Goal: Transaction & Acquisition: Book appointment/travel/reservation

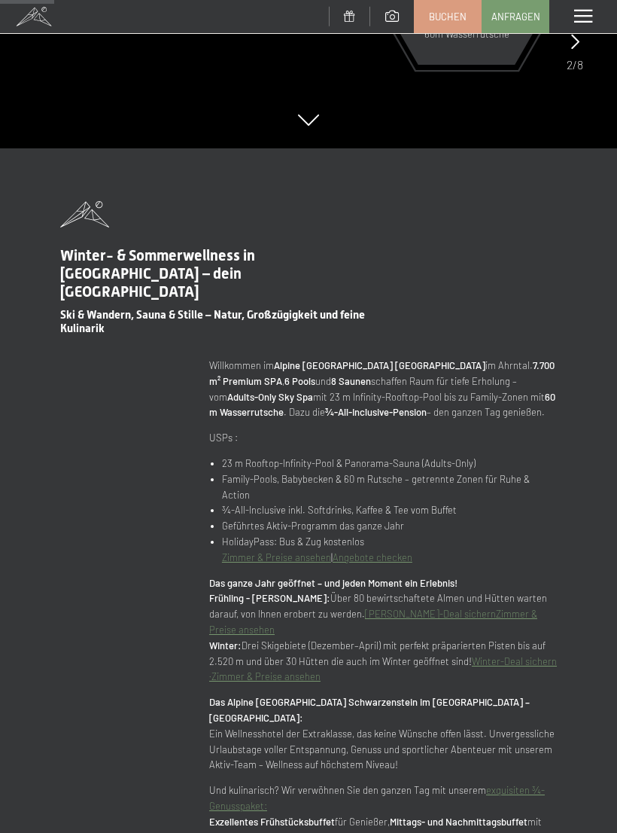
scroll to position [684, 0]
click at [581, 10] on span at bounding box center [584, 17] width 18 height 14
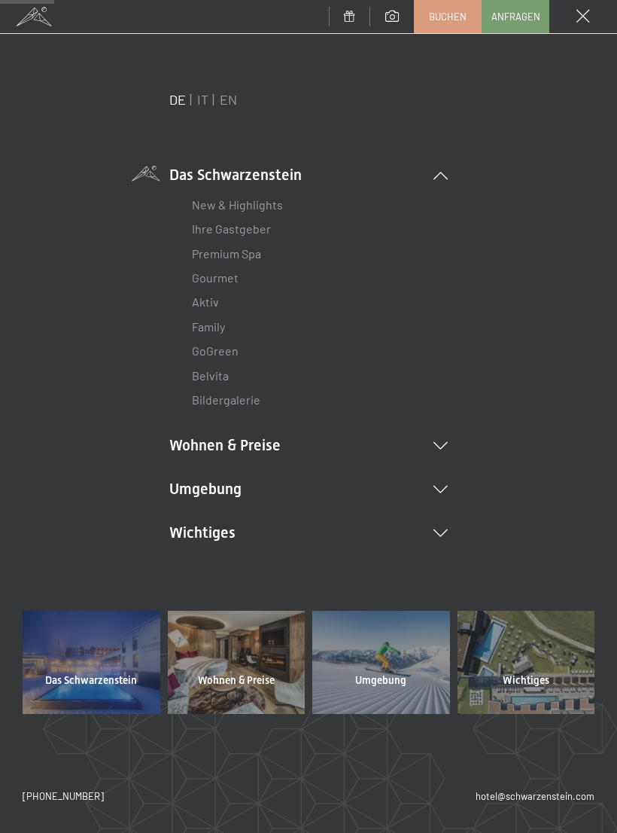
click at [234, 442] on li "Wohnen & Preise Inklusivleistungen [PERSON_NAME] & Preise Liste Angebote Liste …" at bounding box center [308, 444] width 279 height 21
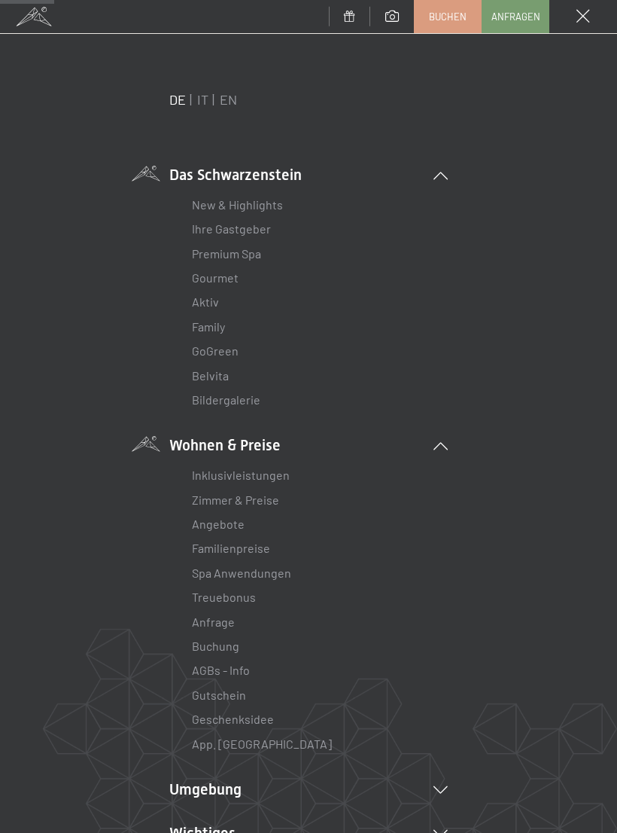
click at [233, 498] on link "Zimmer & Preise" at bounding box center [235, 499] width 87 height 14
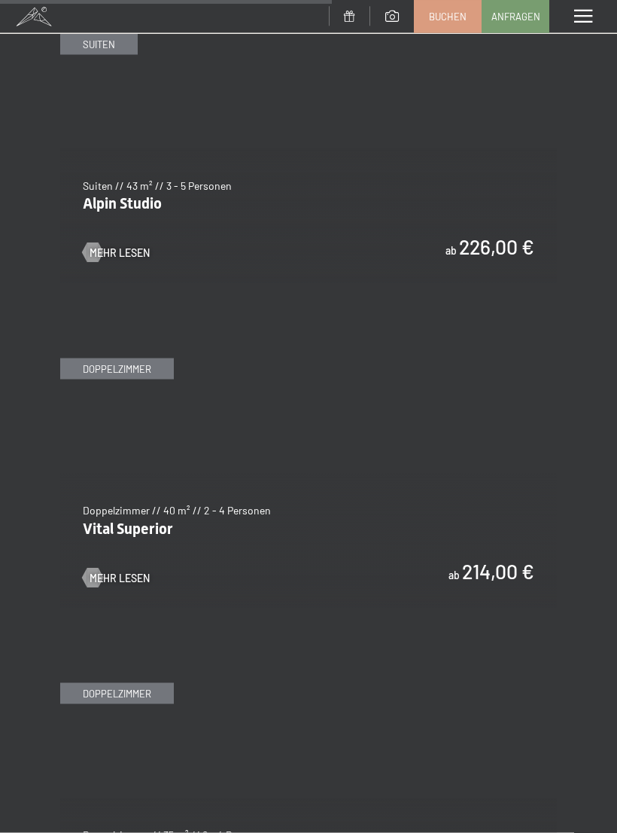
scroll to position [3079, 0]
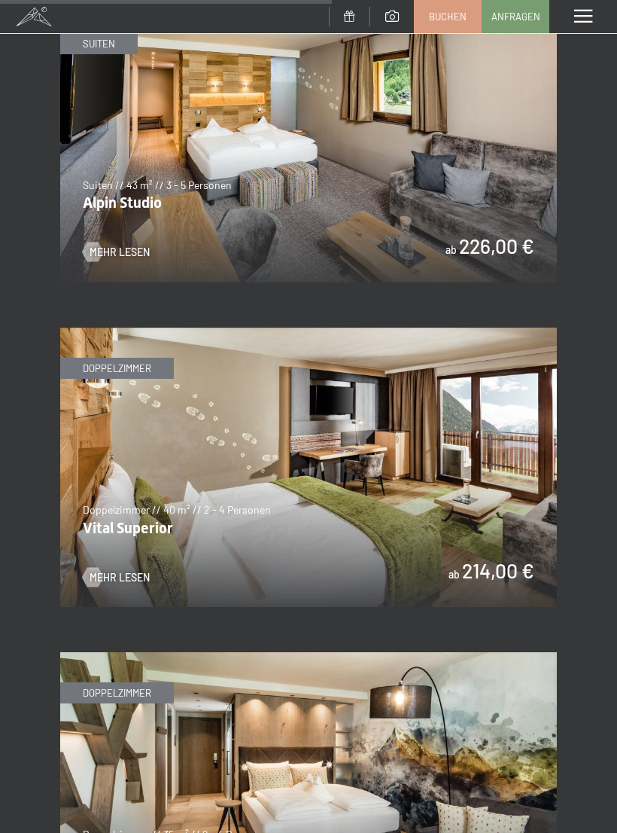
click at [118, 570] on span "Mehr Lesen" at bounding box center [120, 577] width 60 height 15
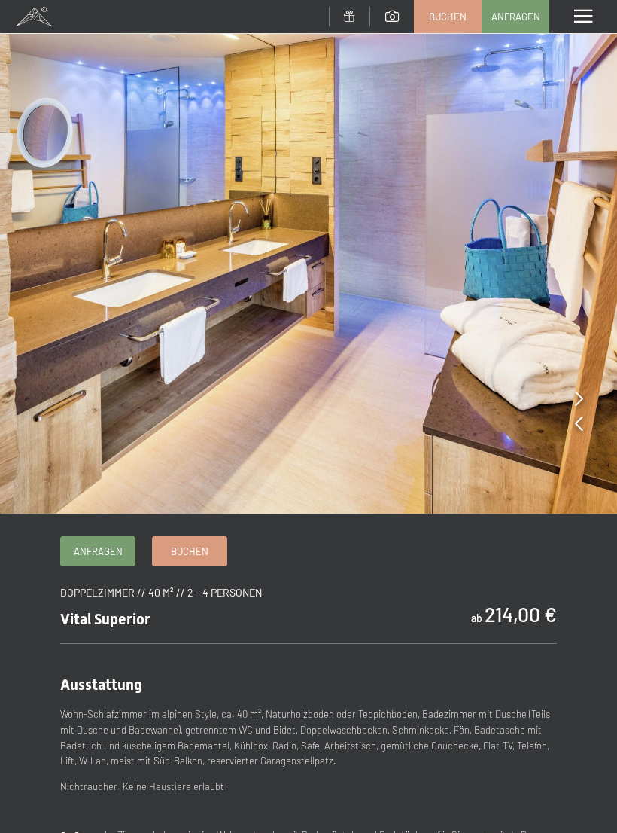
click at [572, 401] on img at bounding box center [308, 257] width 617 height 514
click at [579, 423] on icon at bounding box center [579, 423] width 8 height 15
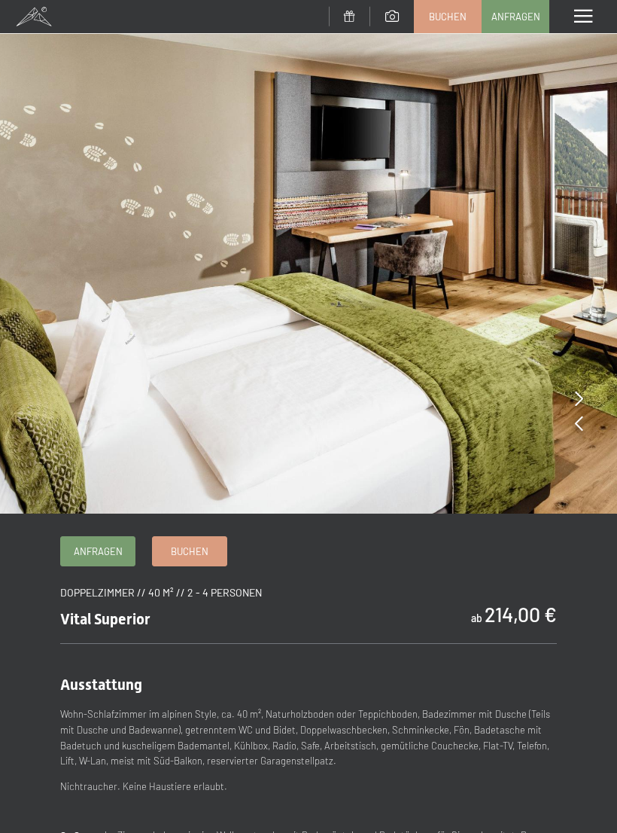
click at [586, 416] on img at bounding box center [308, 257] width 617 height 514
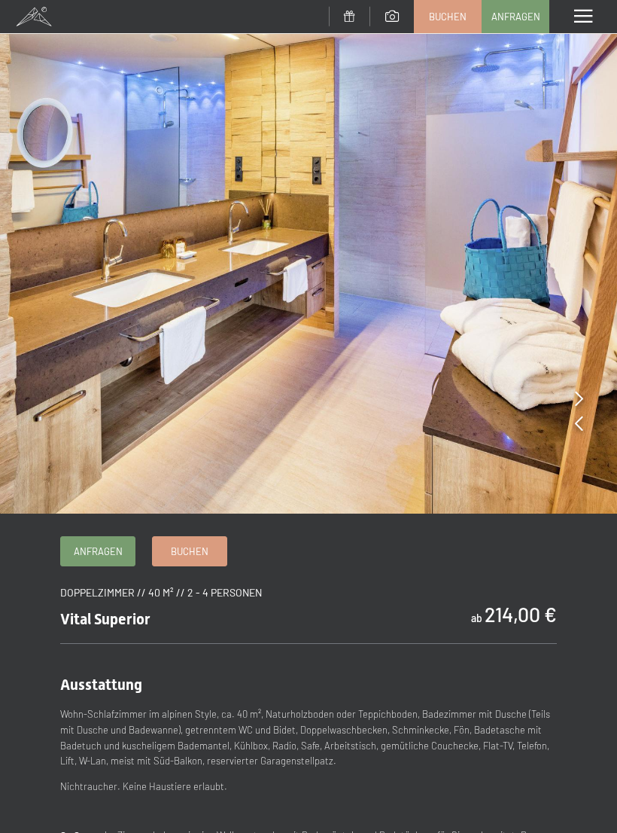
click at [191, 548] on span "Buchen" at bounding box center [190, 551] width 38 height 14
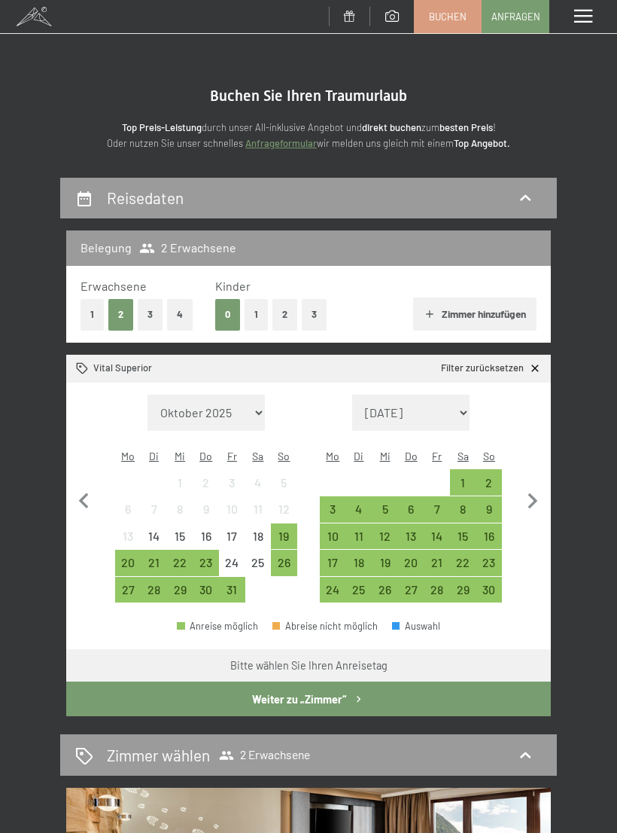
click at [526, 492] on icon "button" at bounding box center [533, 502] width 32 height 32
select select "2025-11-01"
select select "2025-12-01"
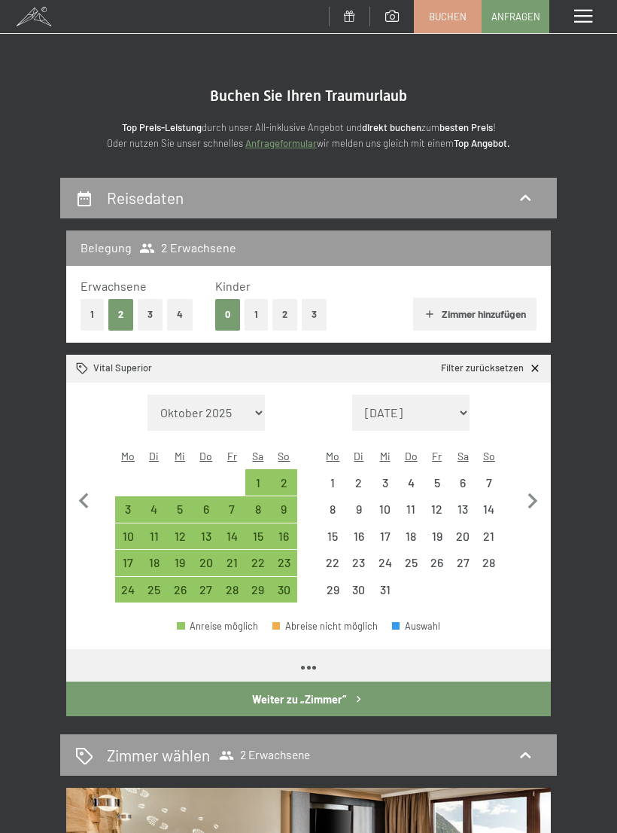
click at [526, 486] on icon "button" at bounding box center [533, 502] width 32 height 32
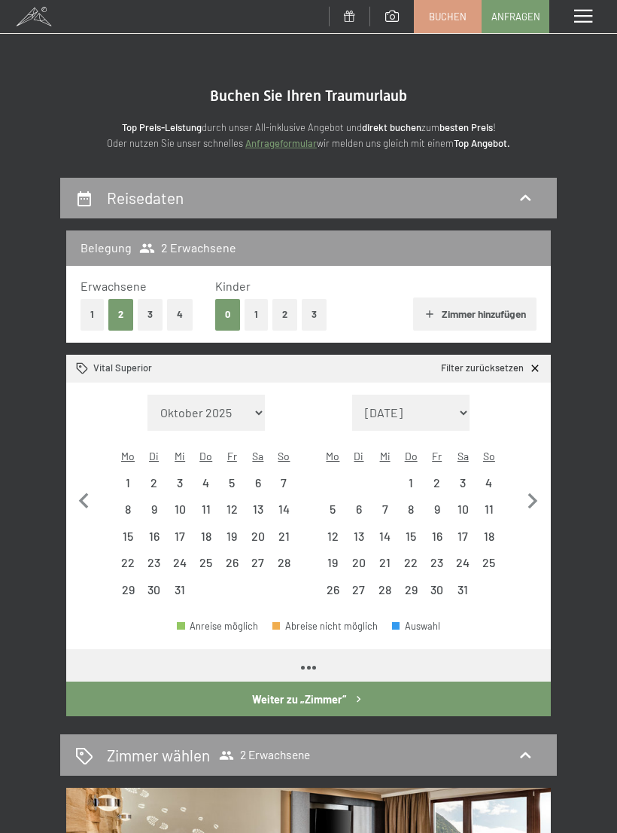
select select "2025-12-01"
select select "2026-01-01"
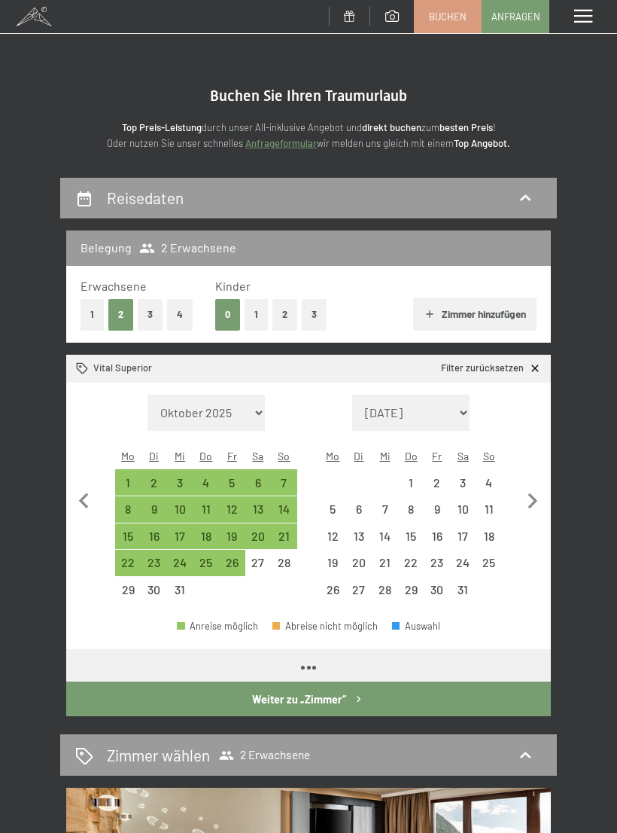
click at [526, 486] on icon "button" at bounding box center [533, 502] width 32 height 32
select select "2026-01-01"
select select "2026-02-01"
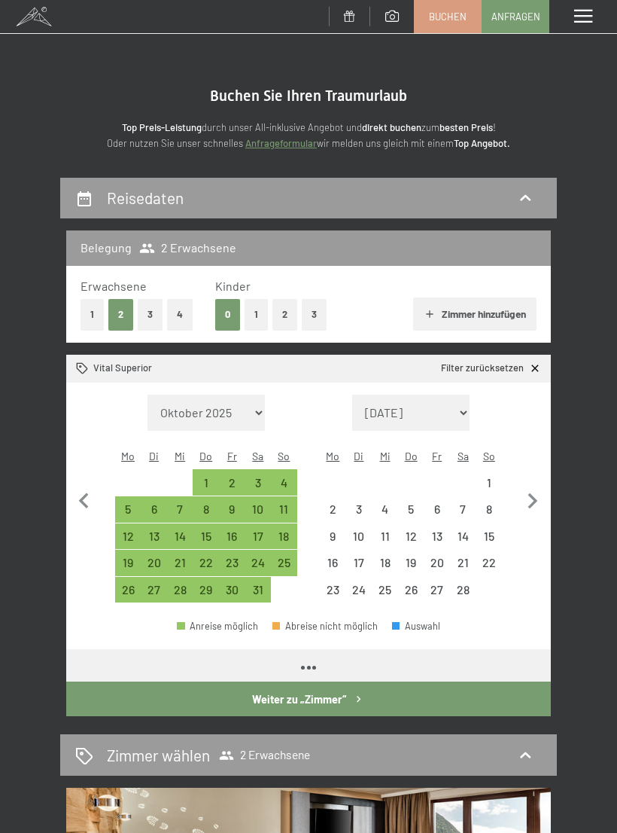
click at [531, 486] on icon "button" at bounding box center [533, 502] width 32 height 32
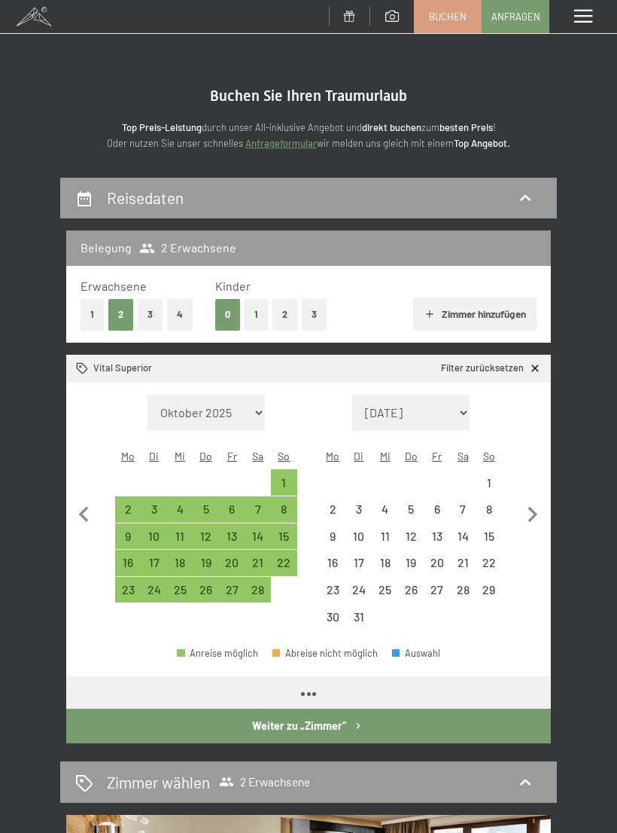
click at [531, 481] on button "button" at bounding box center [533, 513] width 32 height 236
select select "2026-03-01"
select select "2026-04-01"
select select "2026-03-01"
select select "2026-04-01"
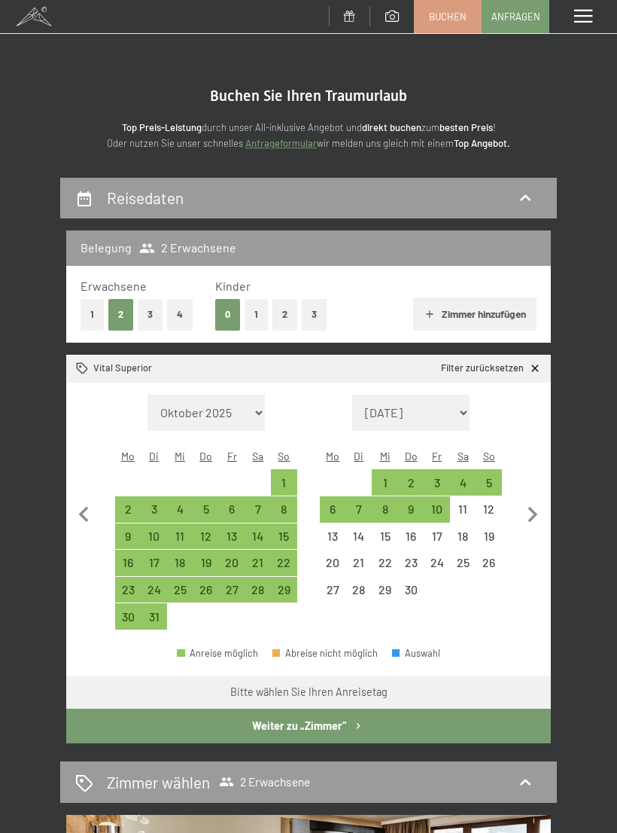
click at [536, 479] on button "button" at bounding box center [533, 513] width 32 height 236
select select "2026-04-01"
select select "2026-05-01"
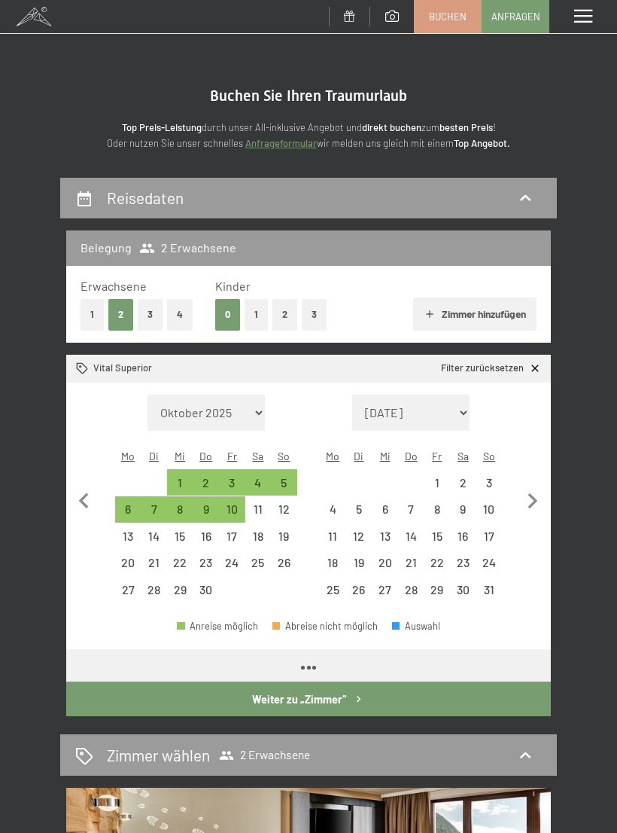
select select "2026-04-01"
select select "2026-05-01"
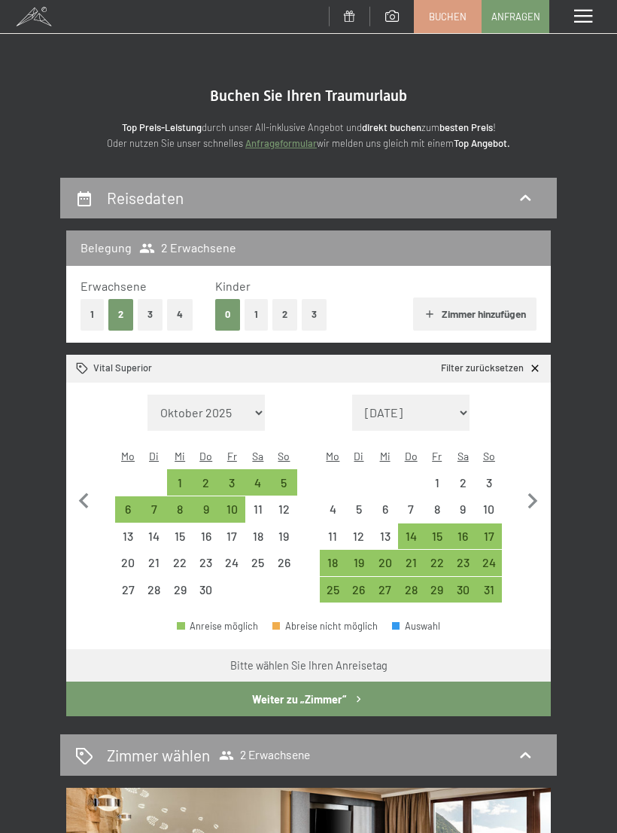
click at [529, 486] on icon "button" at bounding box center [533, 502] width 32 height 32
select select "2026-05-01"
select select "2026-06-01"
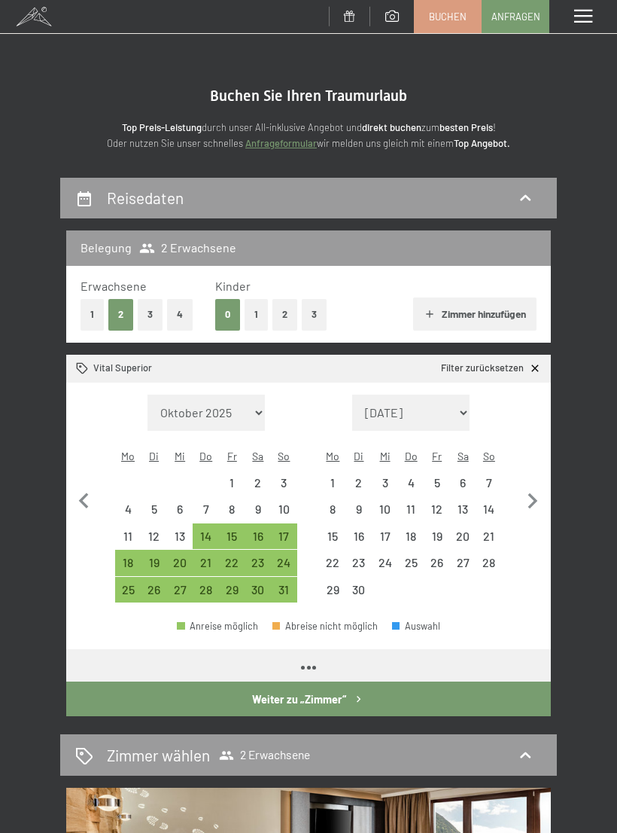
select select "2026-05-01"
select select "2026-06-01"
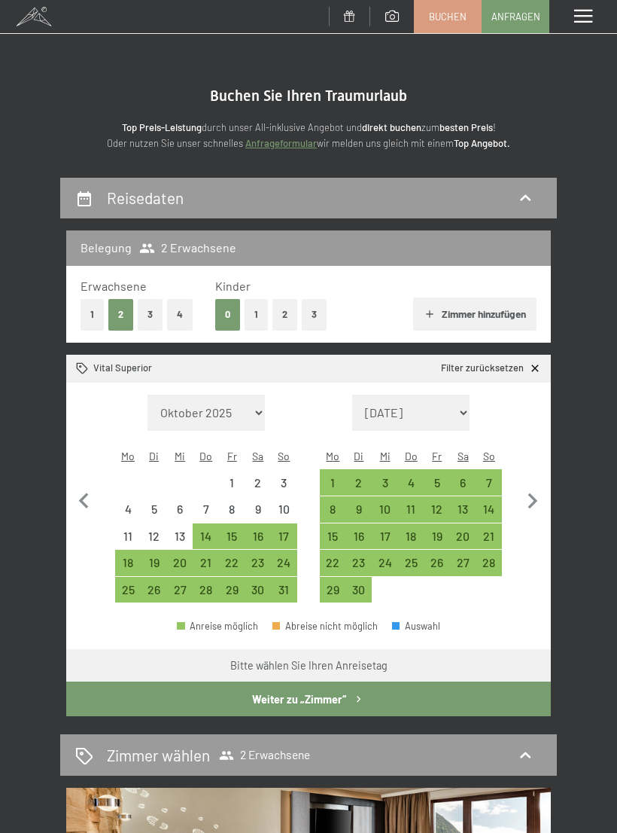
click at [487, 477] on div "7" at bounding box center [489, 488] width 23 height 23
select select "2026-05-01"
select select "2026-06-01"
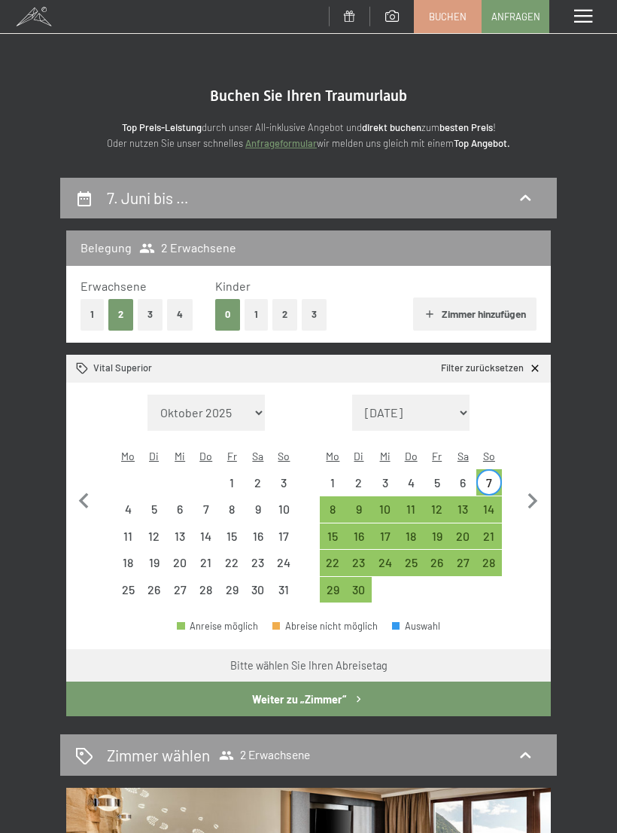
click at [487, 503] on div "14" at bounding box center [489, 514] width 23 height 23
select select "2026-05-01"
select select "2026-06-01"
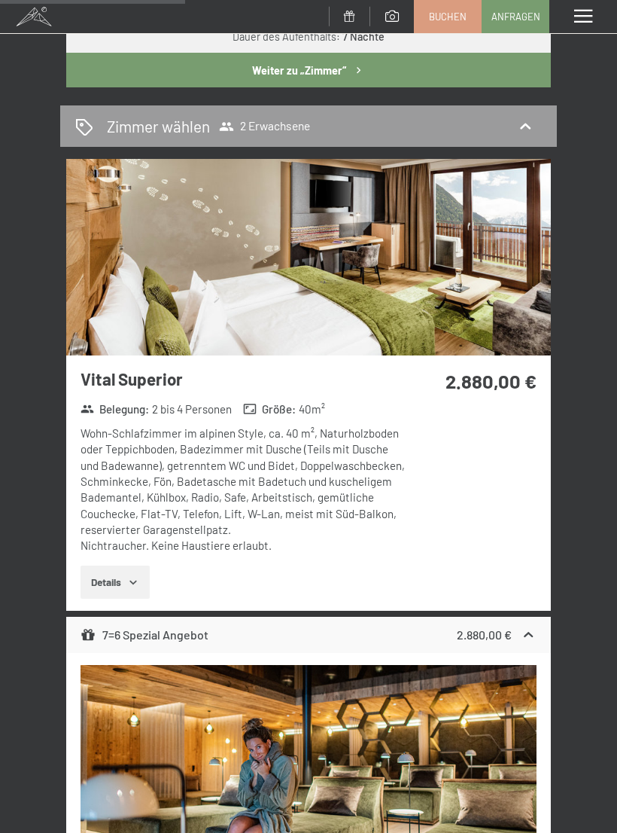
scroll to position [618, 0]
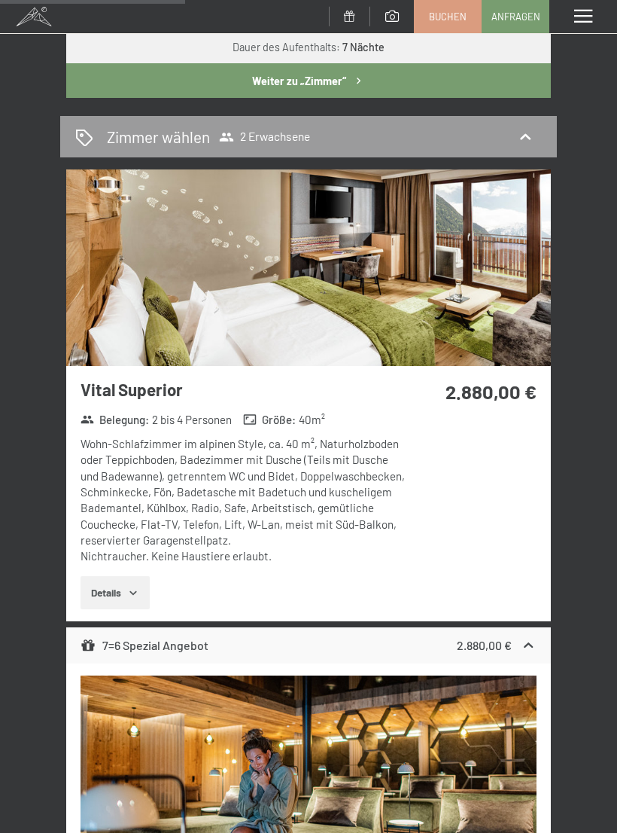
click at [581, 14] on span at bounding box center [584, 17] width 18 height 14
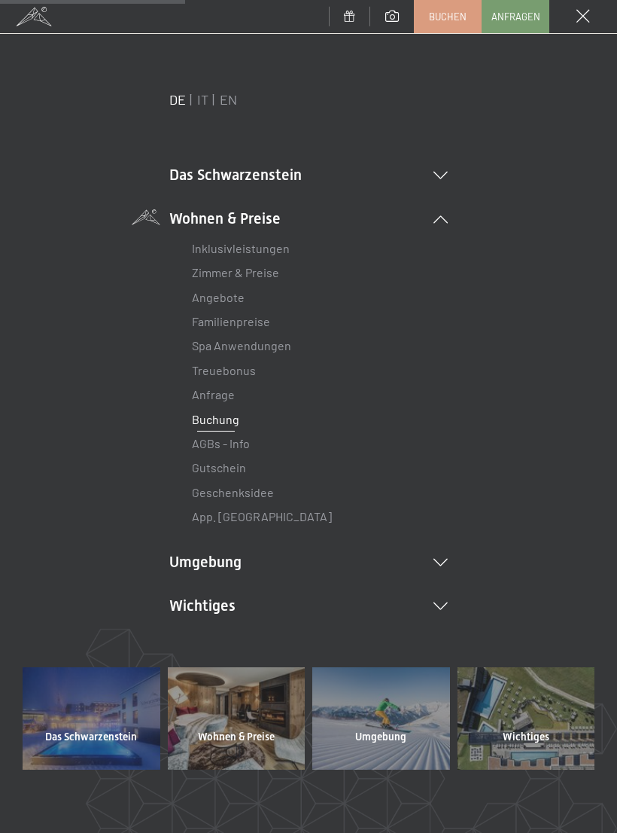
click at [205, 171] on li "Das Schwarzenstein New & Highlights Ihre Gastgeber Premium Spa Gourmet Aktiv Wo…" at bounding box center [308, 174] width 279 height 21
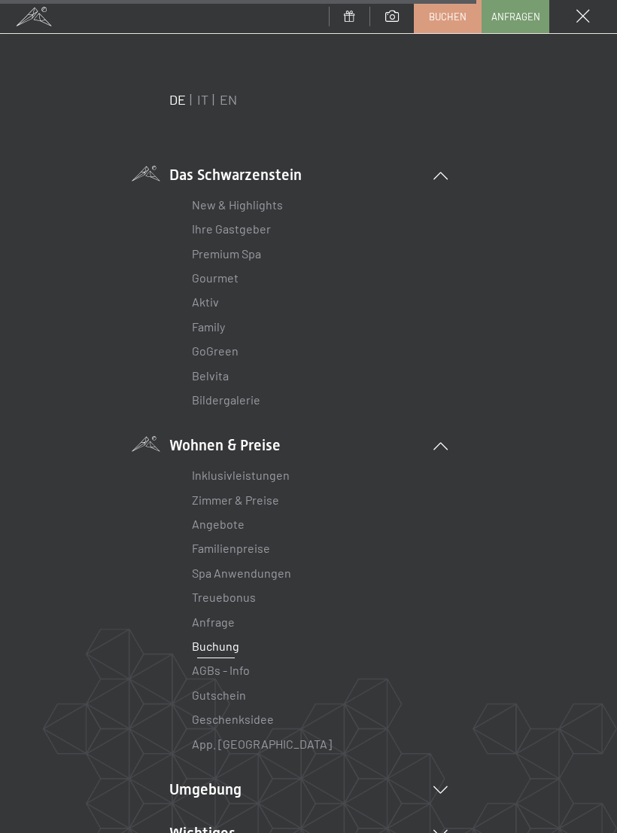
scroll to position [0, 0]
click at [581, 26] on div "Menü" at bounding box center [584, 16] width 68 height 33
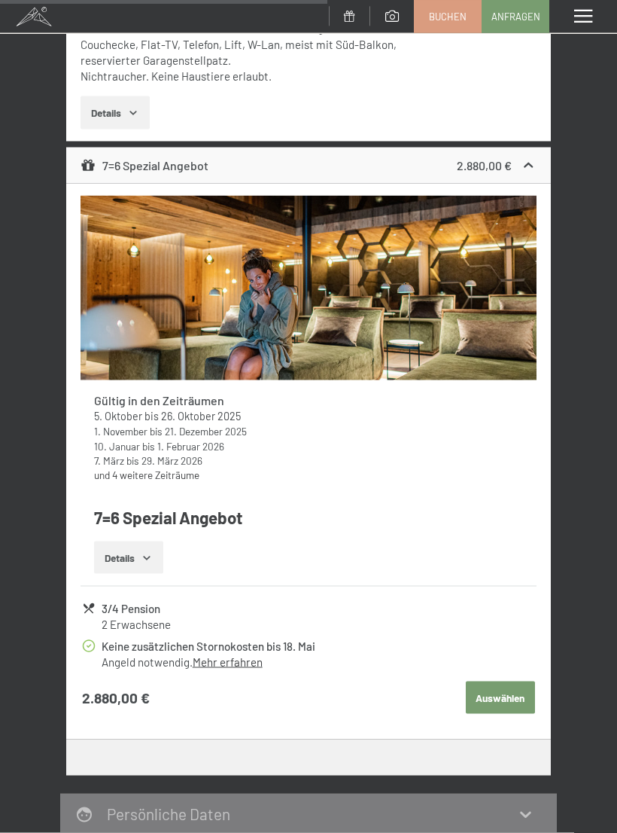
scroll to position [1102, 0]
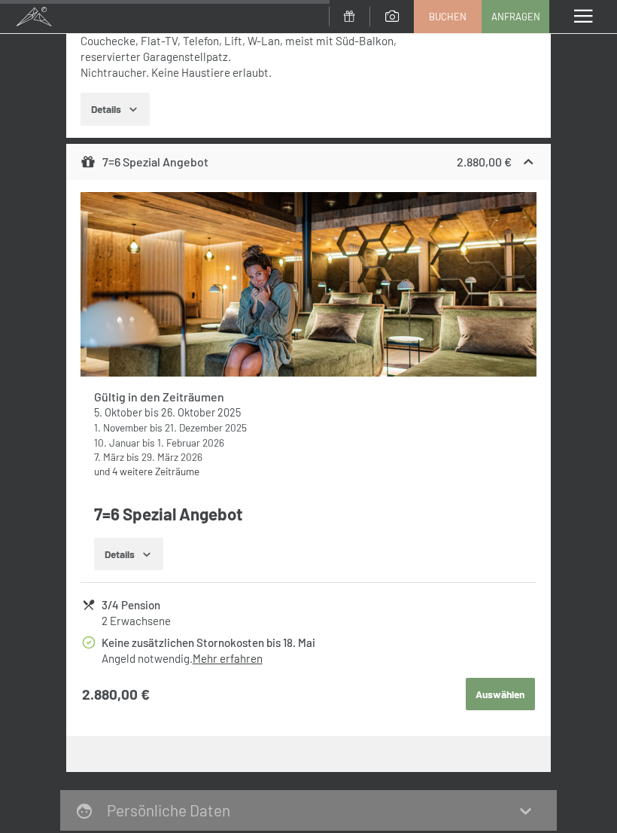
click at [139, 538] on button "Details" at bounding box center [128, 554] width 69 height 33
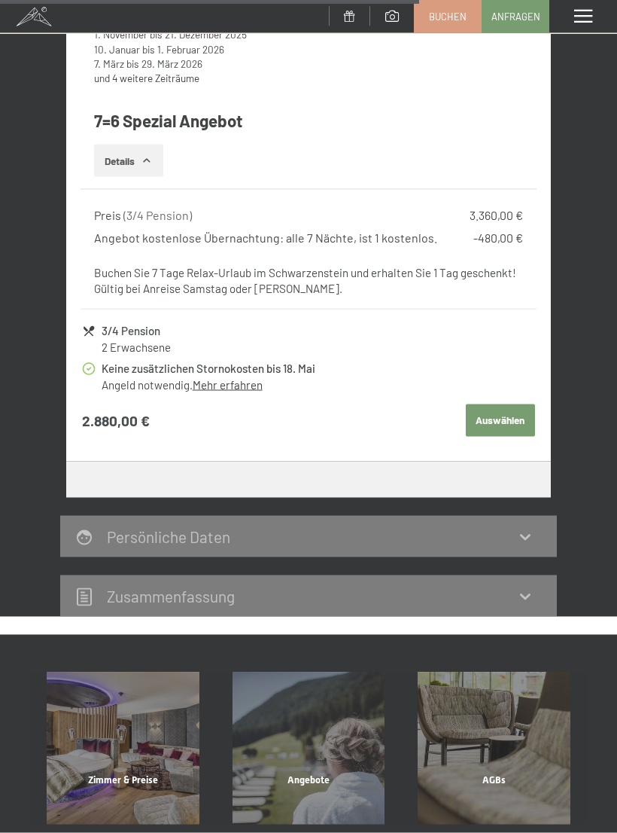
scroll to position [1478, 0]
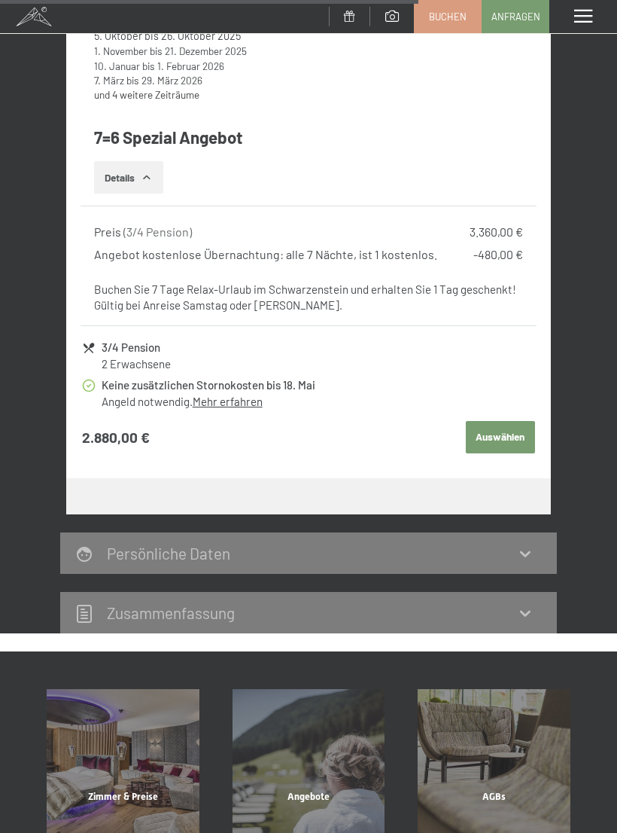
click at [532, 544] on icon at bounding box center [526, 553] width 18 height 18
click at [520, 544] on icon at bounding box center [526, 553] width 18 height 18
click at [522, 598] on div "Zusammen­fassung" at bounding box center [308, 612] width 497 height 41
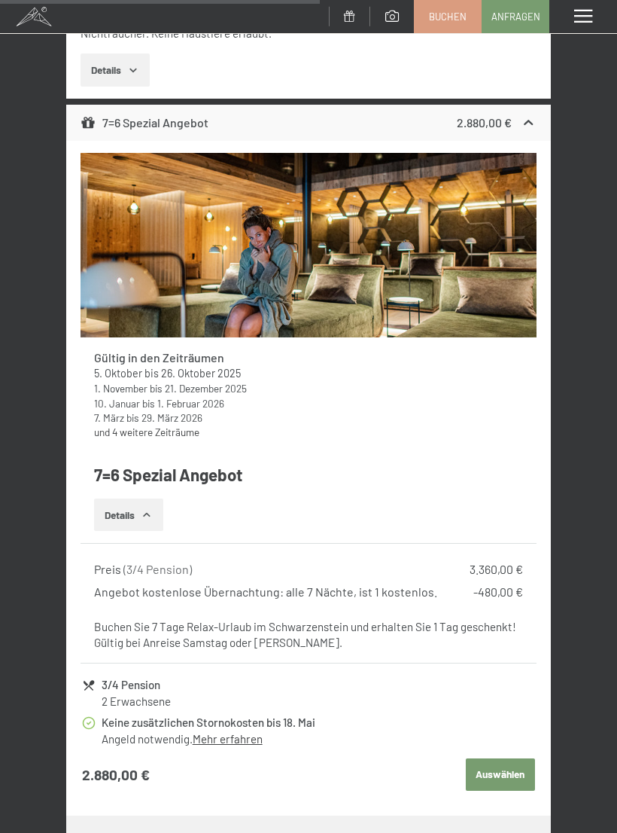
scroll to position [1139, 0]
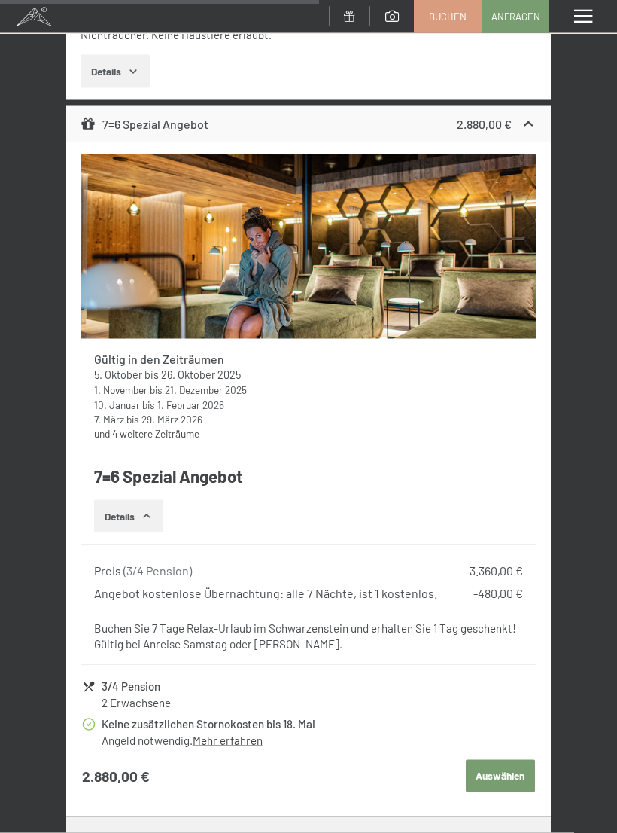
click at [176, 427] on link "und 4 weitere Zeiträume" at bounding box center [146, 433] width 105 height 13
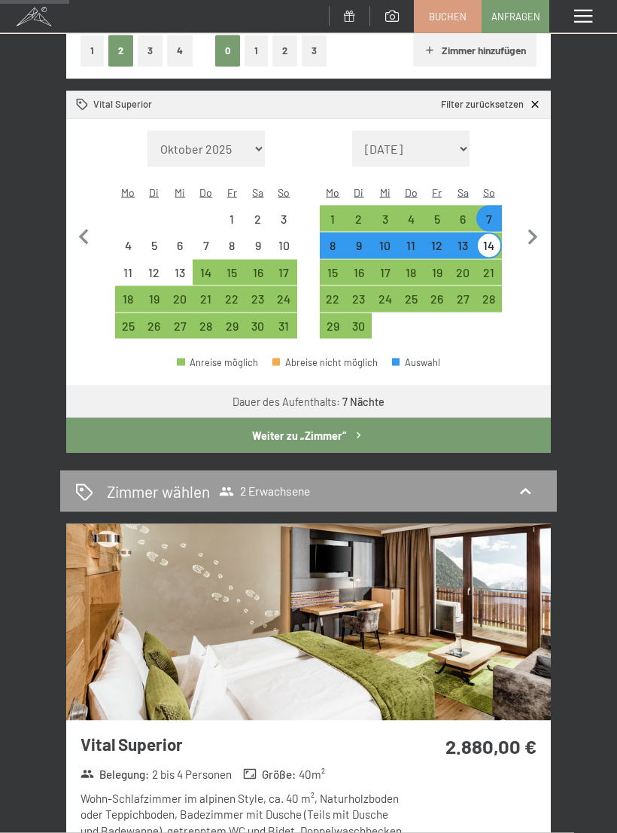
scroll to position [252, 0]
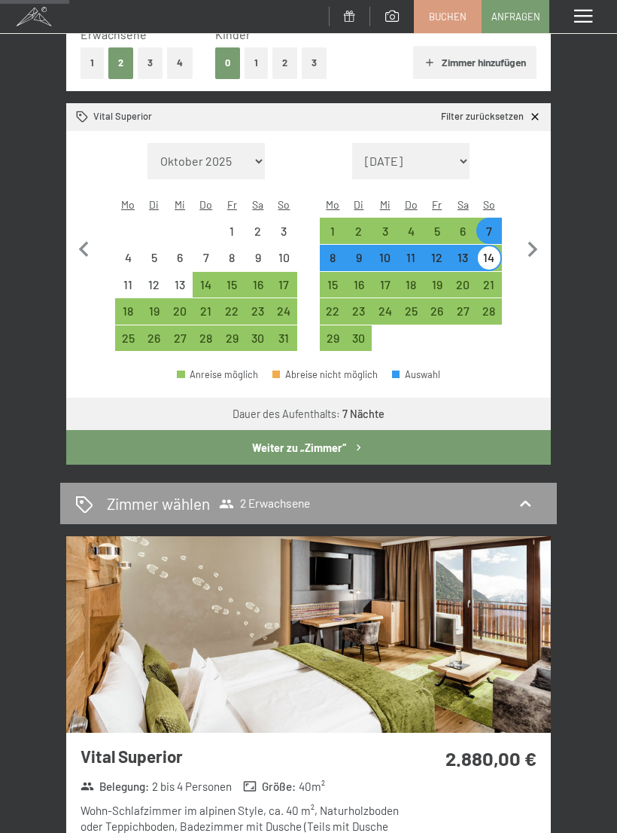
click at [492, 279] on div "21" at bounding box center [489, 290] width 23 height 23
select select "2026-05-01"
select select "2026-06-01"
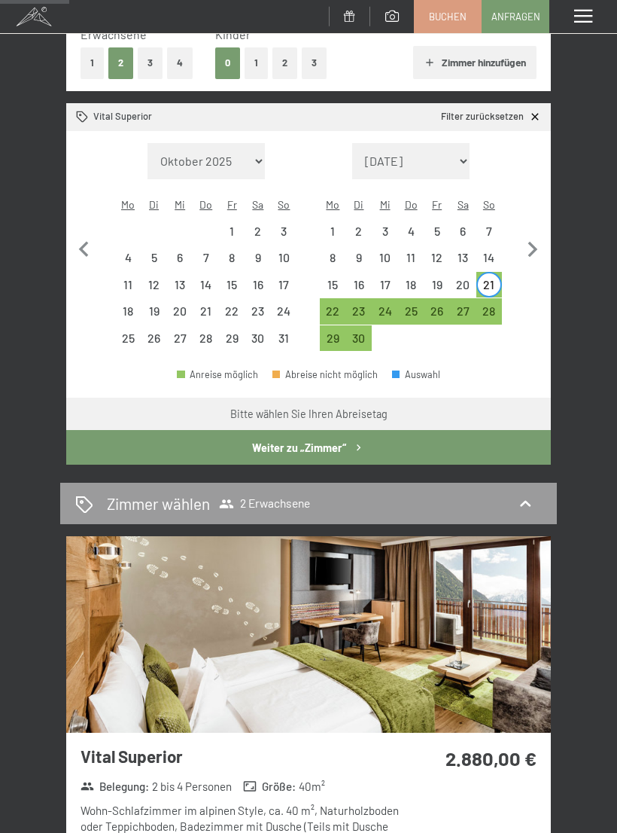
click at [489, 305] on div "28" at bounding box center [489, 316] width 23 height 23
select select "2026-05-01"
select select "2026-06-01"
